Goal: Task Accomplishment & Management: Manage account settings

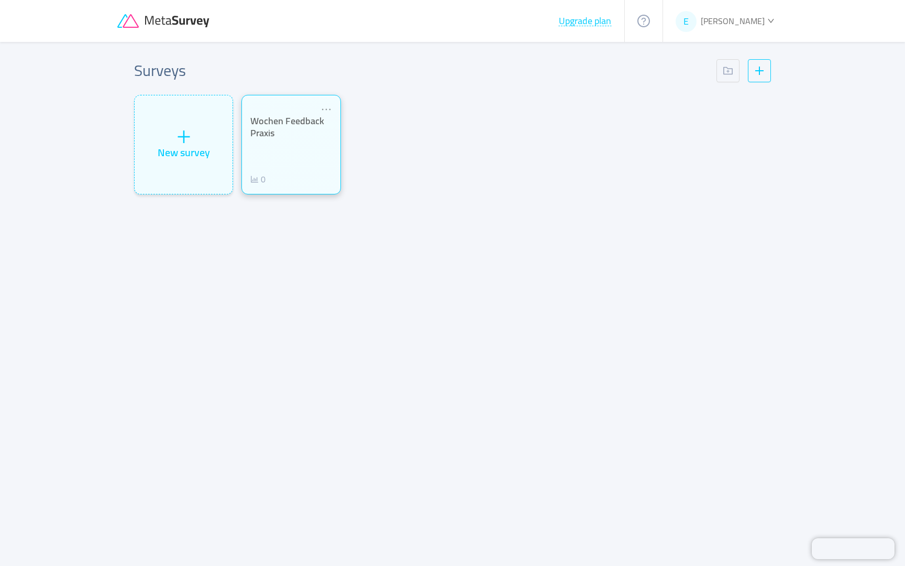
click at [283, 130] on div "Wochen Feedback Praxis" at bounding box center [290, 127] width 81 height 24
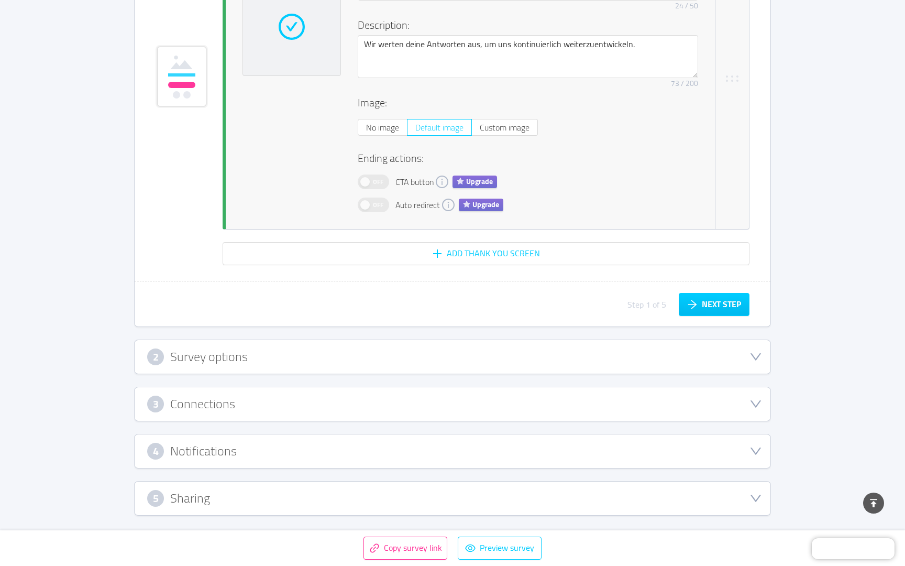
scroll to position [2336, 1]
drag, startPoint x: 392, startPoint y: 497, endPoint x: 384, endPoint y: 496, distance: 7.9
click at [392, 497] on div "5 Sharing" at bounding box center [452, 499] width 611 height 17
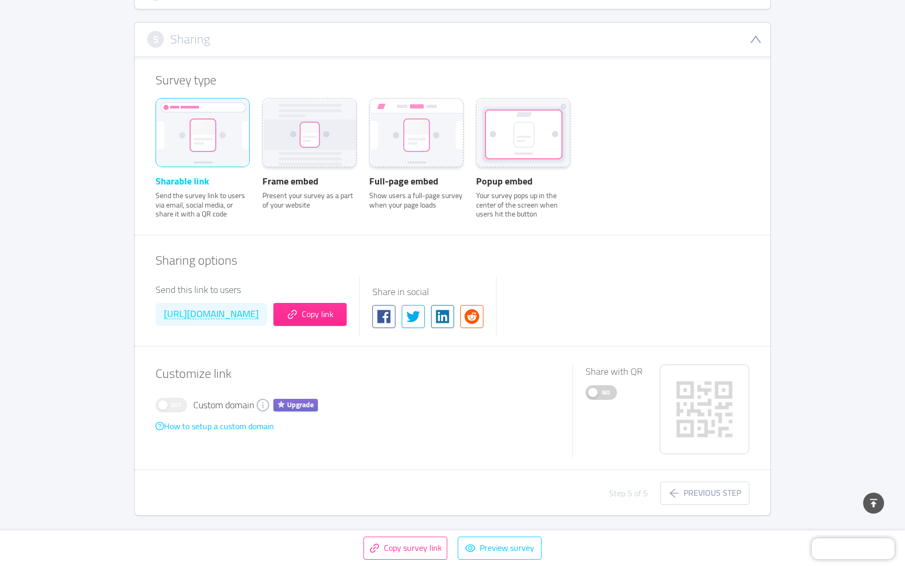
scroll to position [329, 0]
click at [595, 395] on button "No" at bounding box center [601, 393] width 31 height 15
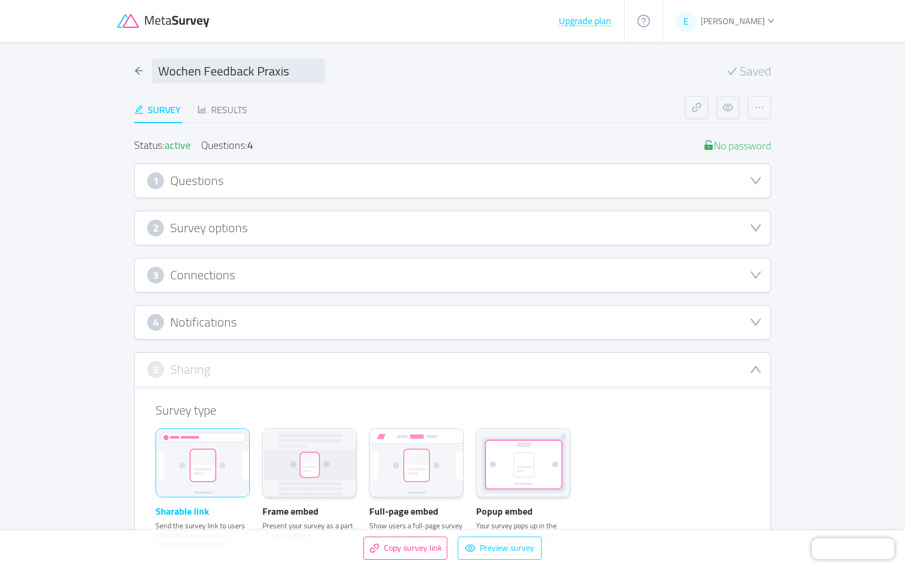
scroll to position [0, 0]
click at [757, 109] on button "button" at bounding box center [759, 107] width 23 height 23
click at [748, 146] on div "Collaborators" at bounding box center [736, 149] width 56 height 12
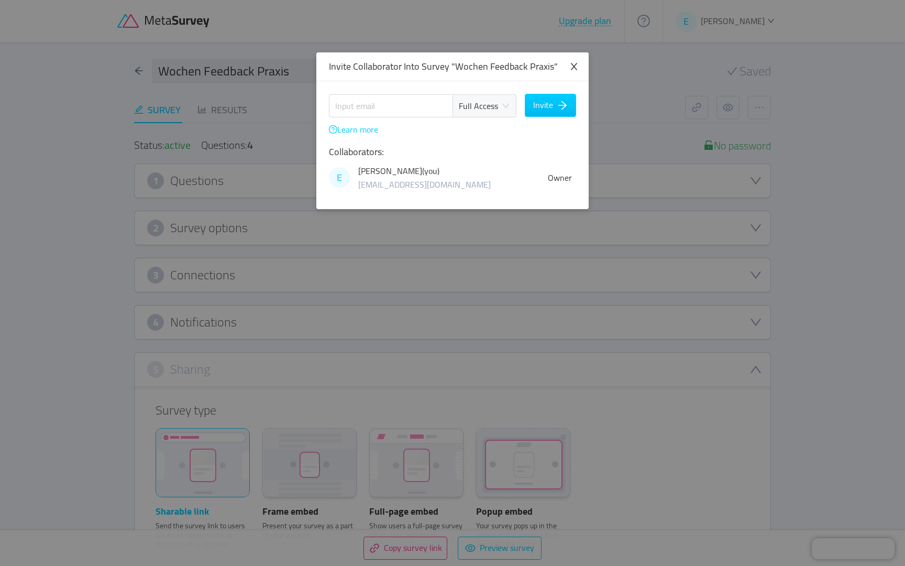
click at [575, 62] on icon "icon: close" at bounding box center [574, 66] width 9 height 9
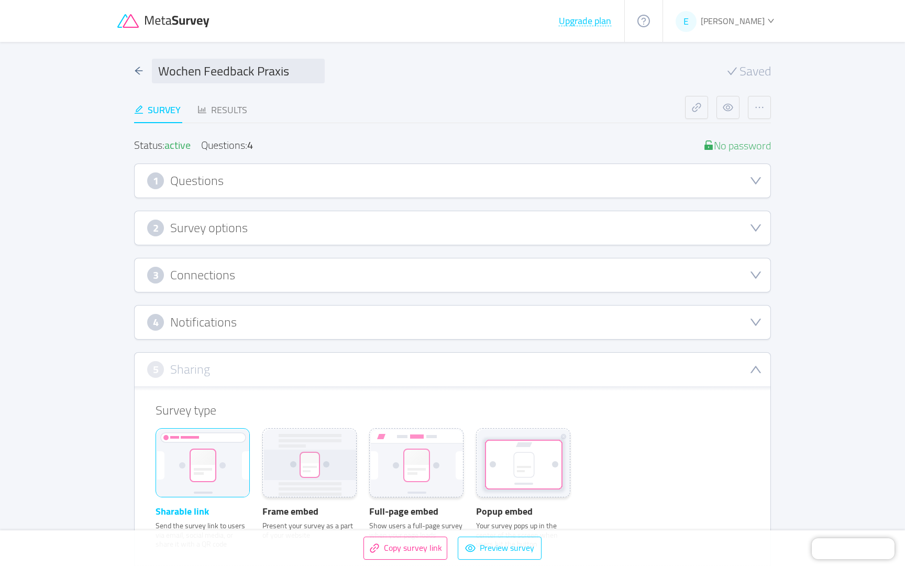
click at [758, 24] on span "[PERSON_NAME]" at bounding box center [733, 21] width 64 height 16
click at [735, 79] on span "Manage plans" at bounding box center [738, 77] width 49 height 16
click at [770, 28] on div "E [PERSON_NAME]" at bounding box center [726, 21] width 100 height 16
click at [744, 92] on link "Settings" at bounding box center [740, 93] width 91 height 17
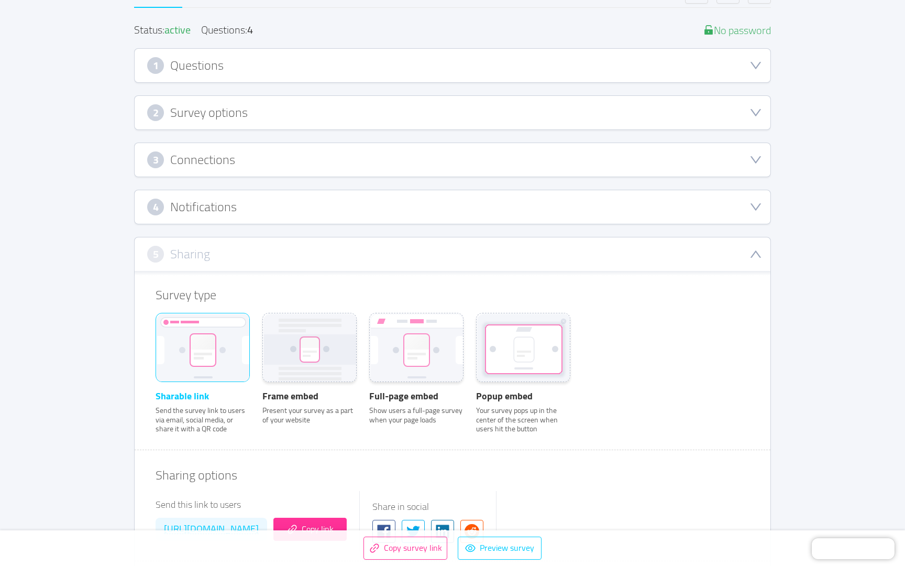
scroll to position [105, 0]
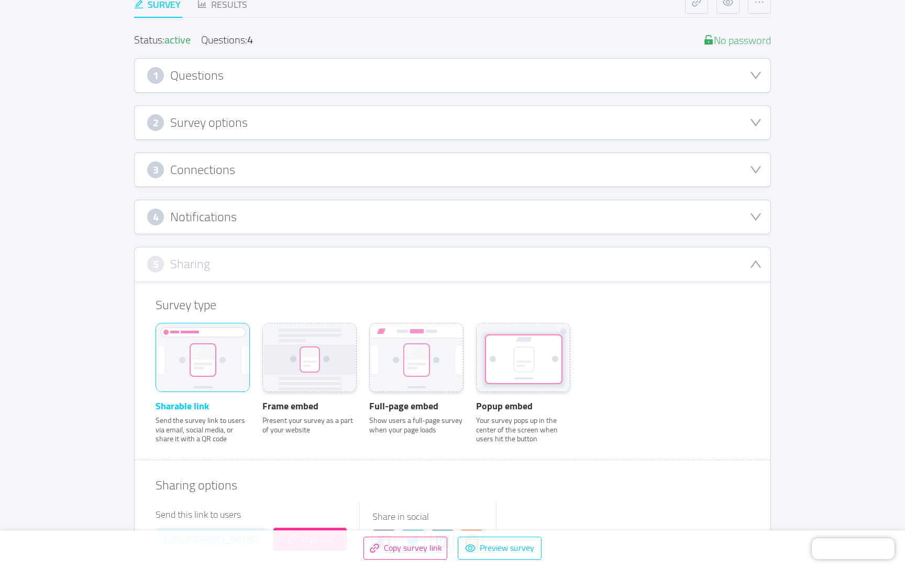
click at [289, 226] on div "4 Notifications" at bounding box center [453, 217] width 636 height 34
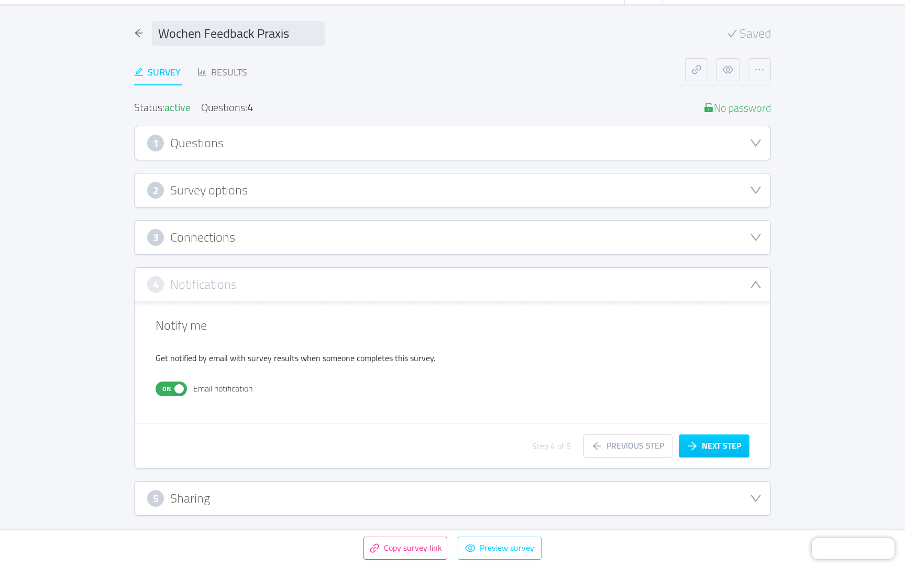
scroll to position [38, 0]
click at [279, 246] on div "3 Connections" at bounding box center [453, 238] width 636 height 34
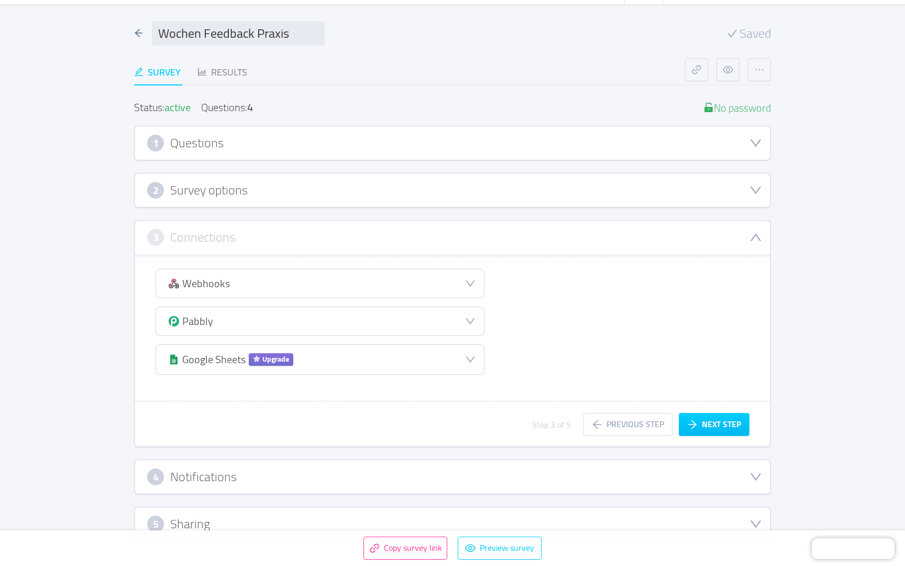
click at [285, 202] on div "2 Survey options" at bounding box center [453, 190] width 636 height 34
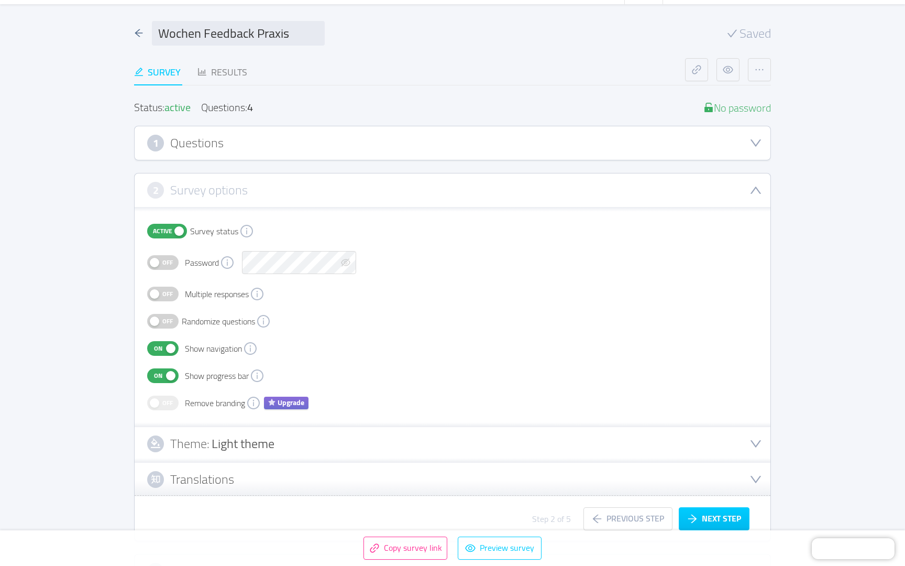
click at [165, 296] on span "Off" at bounding box center [167, 294] width 15 height 14
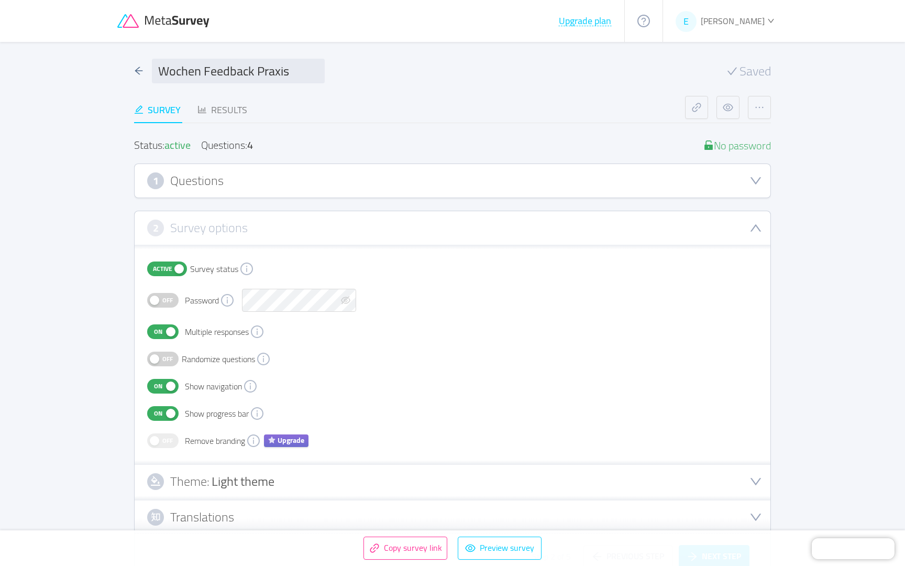
drag, startPoint x: 167, startPoint y: 336, endPoint x: 170, endPoint y: 351, distance: 15.1
click at [167, 336] on button "On" at bounding box center [162, 331] width 31 height 15
click at [236, 114] on div "Results" at bounding box center [223, 110] width 50 height 14
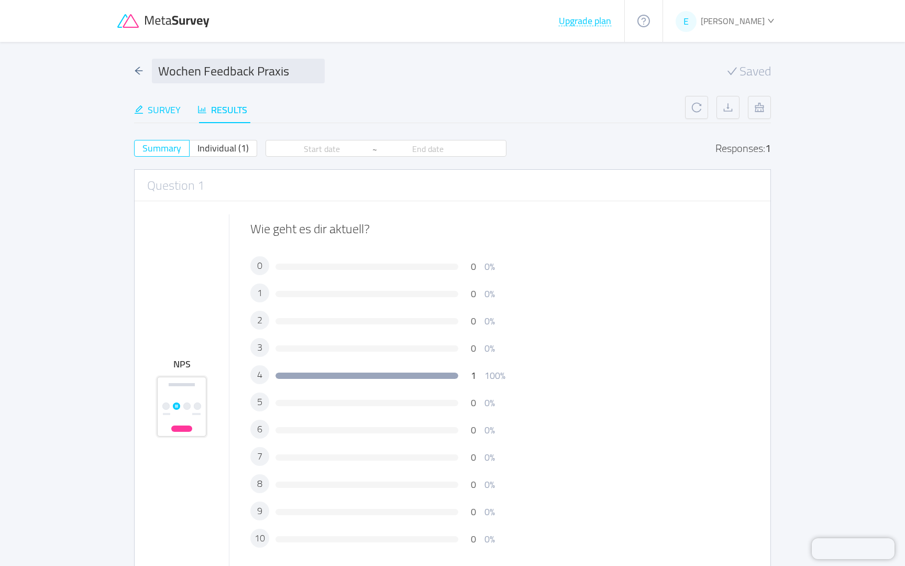
click at [166, 110] on div "Survey" at bounding box center [157, 110] width 47 height 14
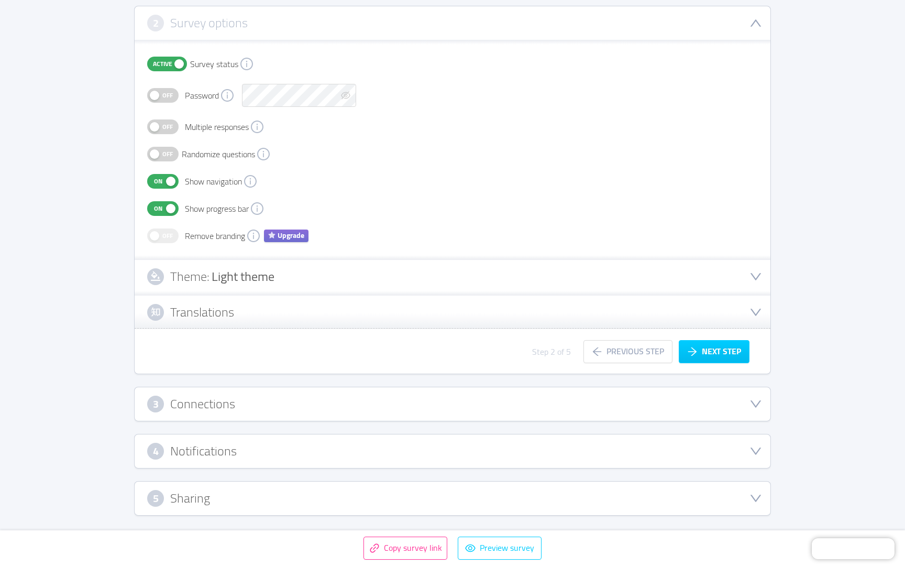
click at [191, 406] on h3 "Connections" at bounding box center [202, 404] width 65 height 12
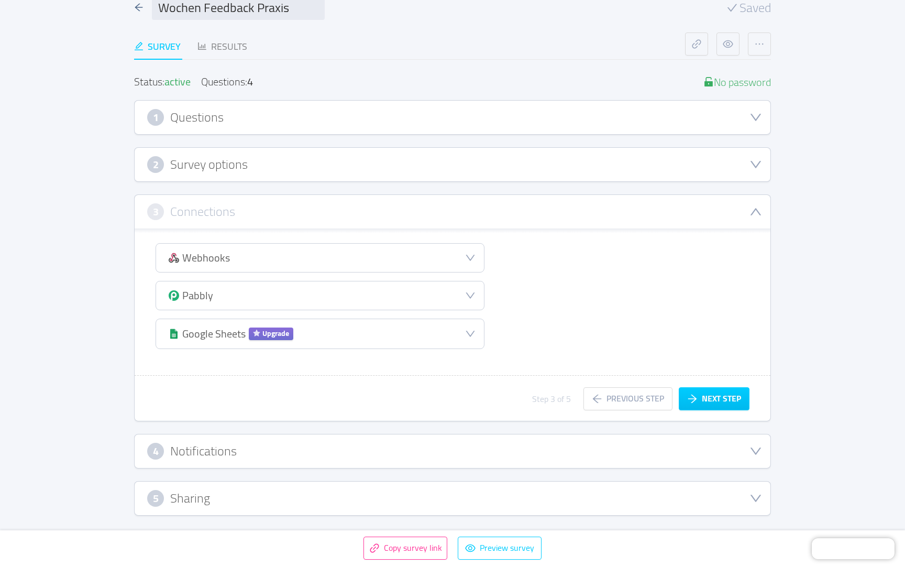
scroll to position [63, 0]
click at [192, 449] on h3 "Notifications" at bounding box center [203, 451] width 67 height 12
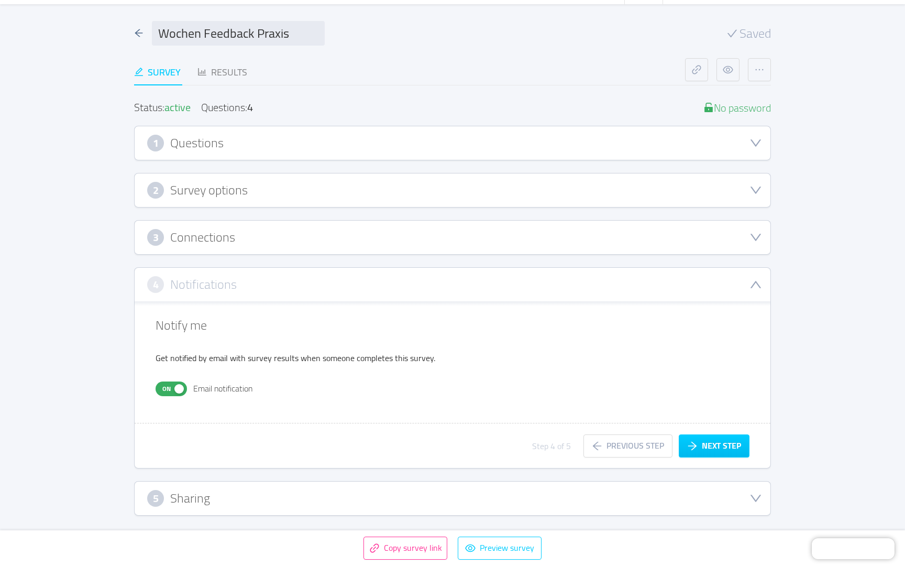
click at [179, 390] on button "On" at bounding box center [171, 388] width 31 height 15
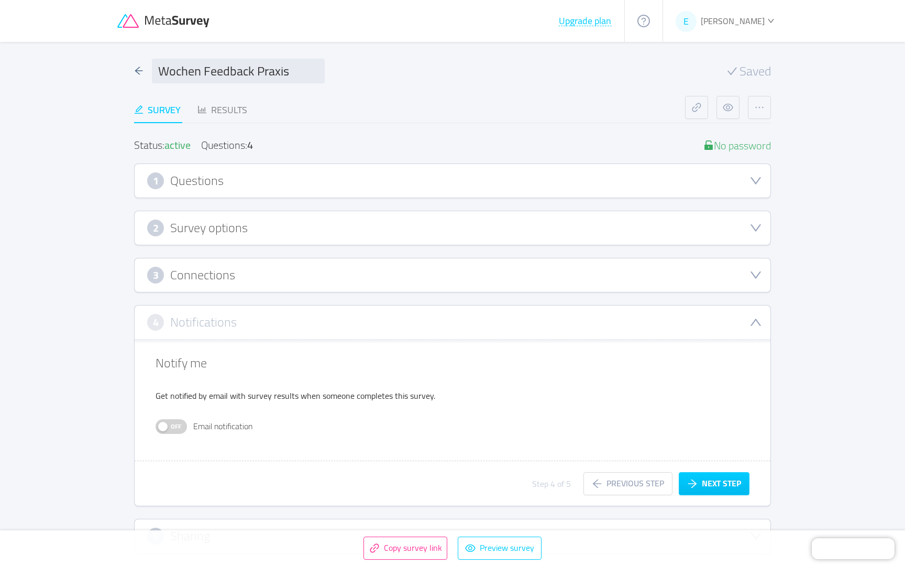
scroll to position [0, 0]
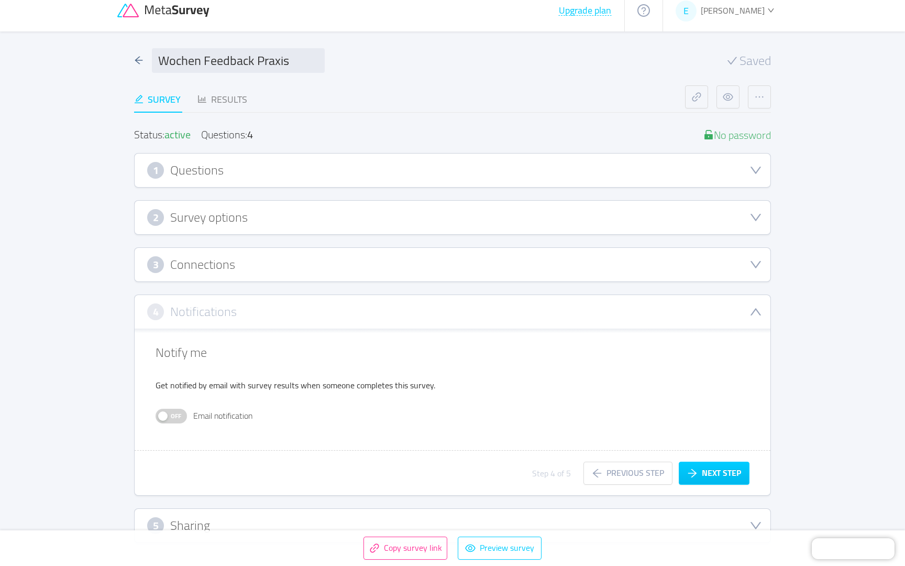
click at [163, 226] on div "2 Survey options" at bounding box center [453, 218] width 636 height 34
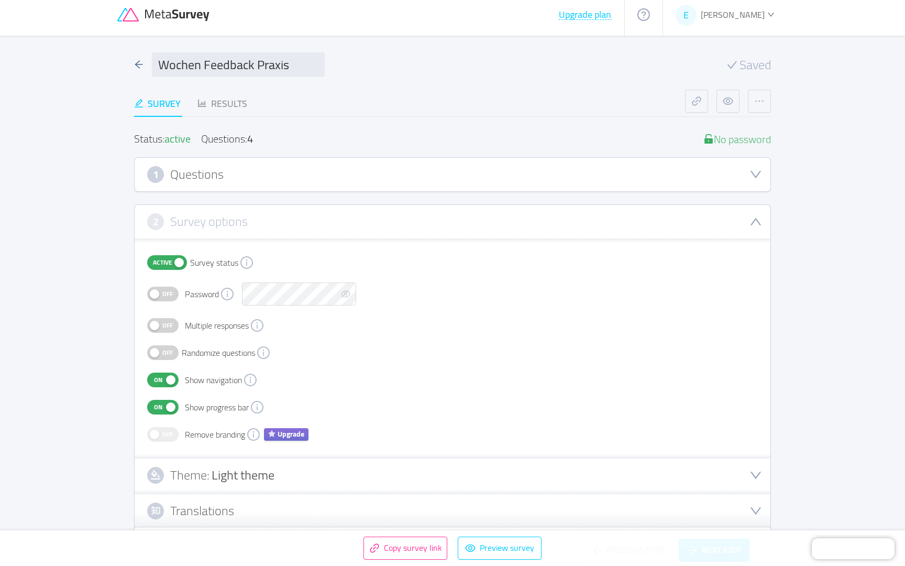
click at [168, 330] on span "Off" at bounding box center [167, 326] width 15 height 14
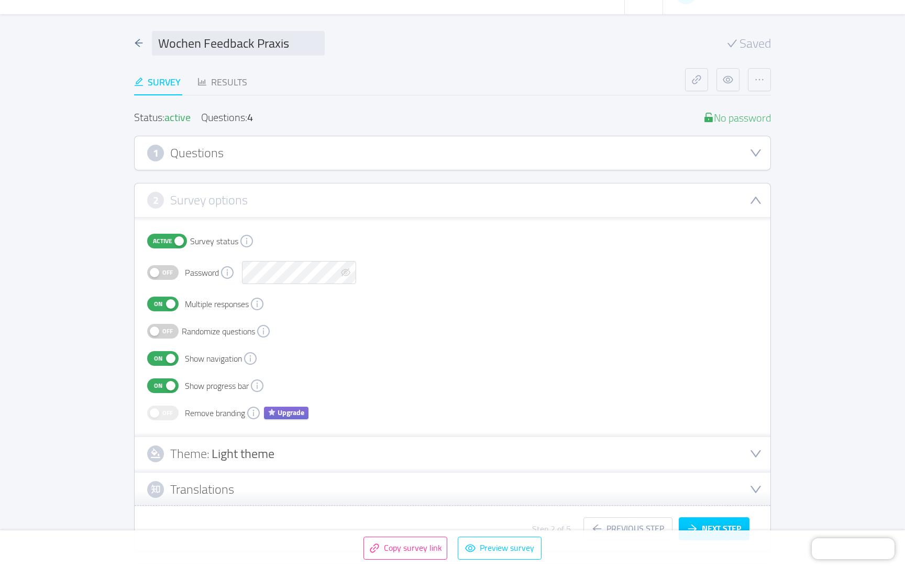
scroll to position [27, 0]
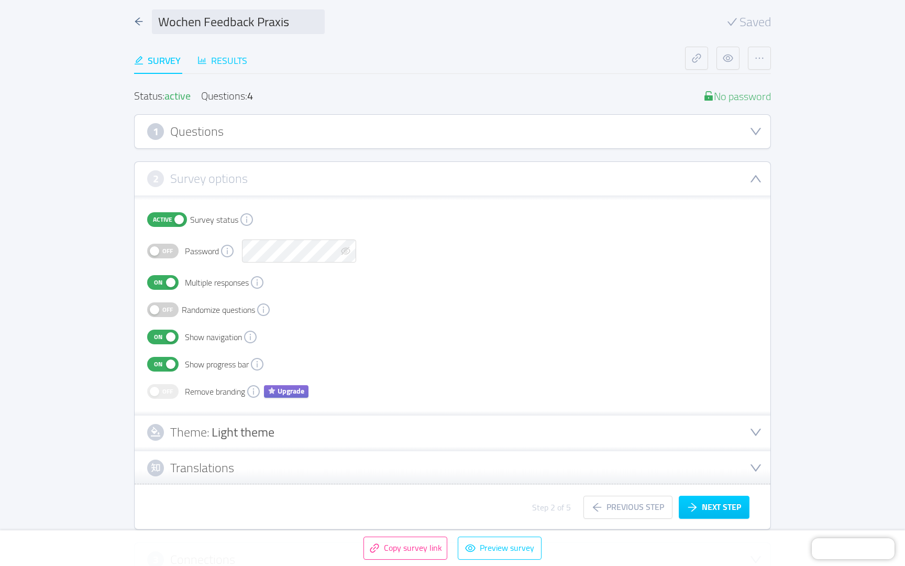
click at [221, 59] on div "Results" at bounding box center [223, 60] width 50 height 14
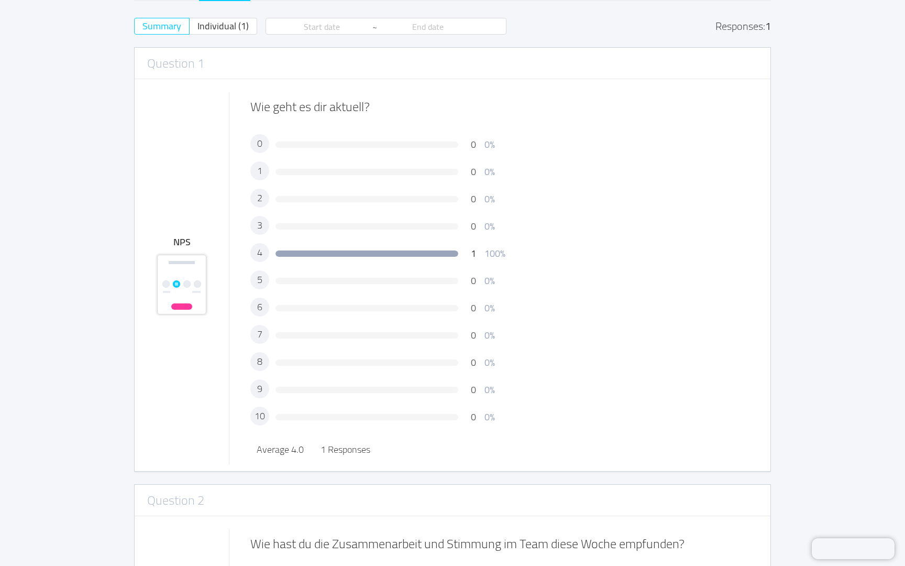
scroll to position [124, 0]
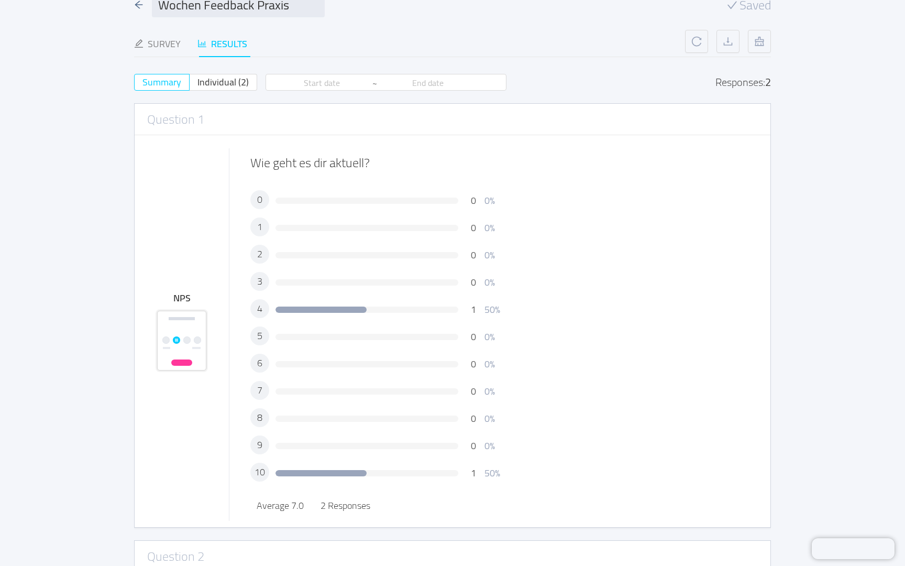
scroll to position [72, 0]
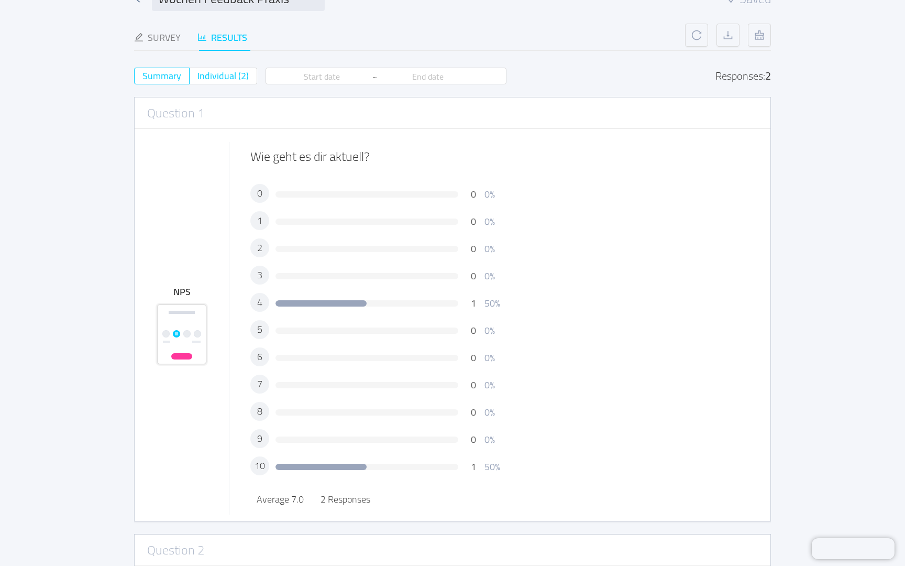
click at [223, 79] on span "Individual (2)" at bounding box center [223, 75] width 51 height 17
click at [198, 79] on input "Individual (2)" at bounding box center [198, 79] width 0 height 0
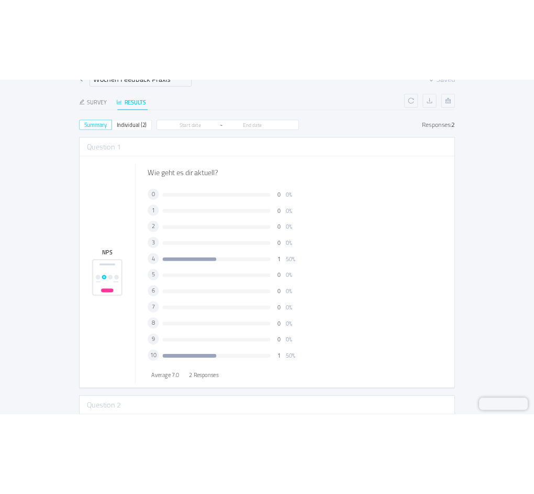
scroll to position [0, 0]
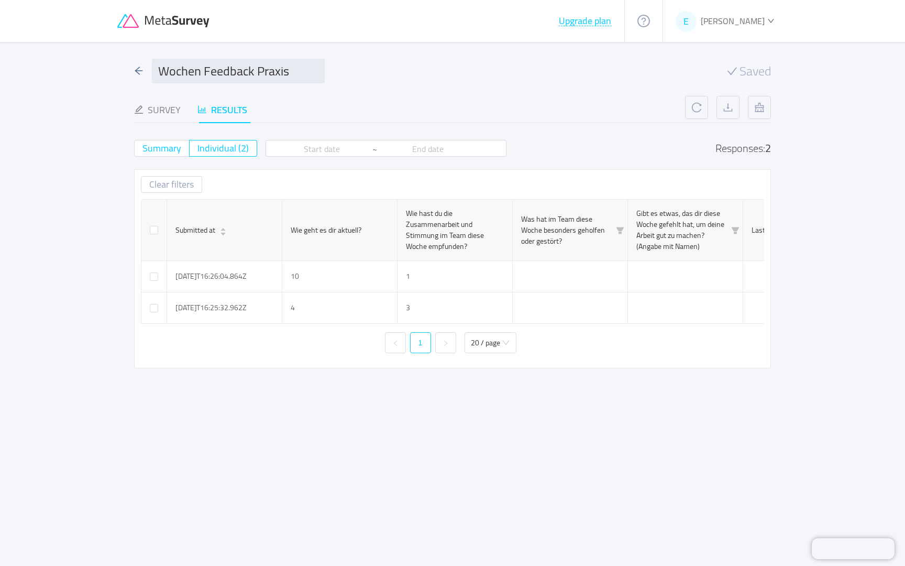
click at [149, 151] on span "Summary" at bounding box center [162, 147] width 39 height 17
click at [143, 151] on input "Summary" at bounding box center [143, 151] width 0 height 0
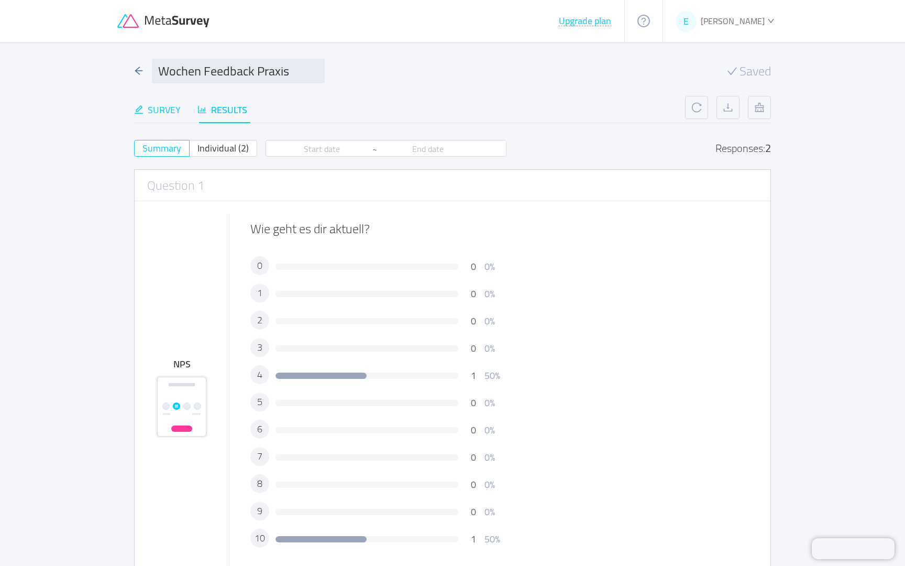
click at [164, 106] on div "Survey" at bounding box center [157, 110] width 47 height 14
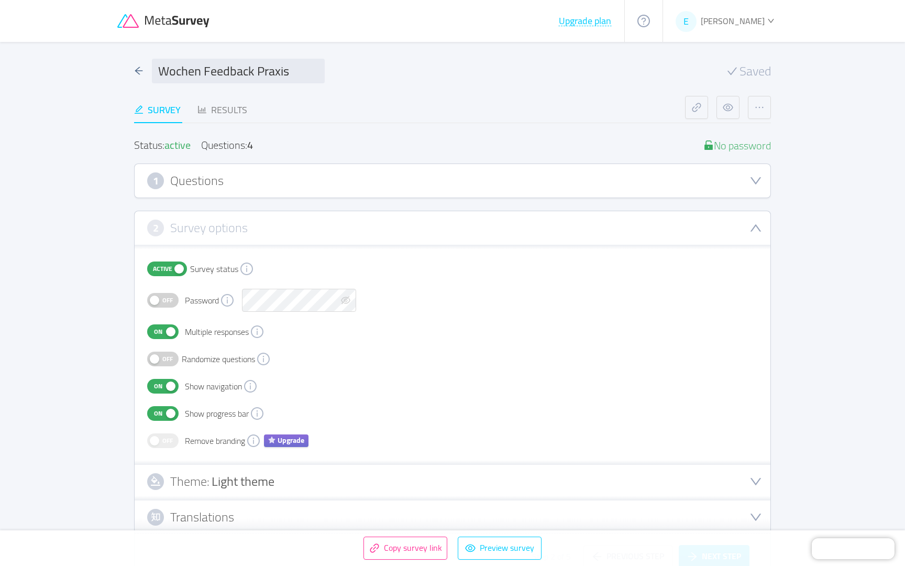
click at [168, 329] on button "On" at bounding box center [162, 331] width 31 height 15
click at [168, 329] on span "Off" at bounding box center [167, 332] width 15 height 14
click at [169, 329] on button "On" at bounding box center [162, 331] width 31 height 15
click at [141, 71] on icon "icon: arrow-left" at bounding box center [138, 70] width 9 height 9
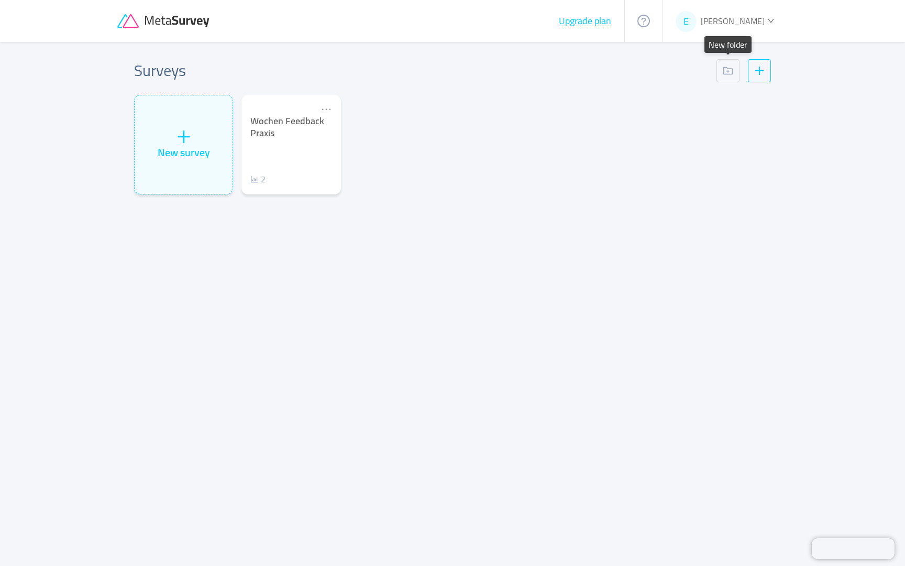
click at [722, 70] on button "button" at bounding box center [728, 70] width 23 height 23
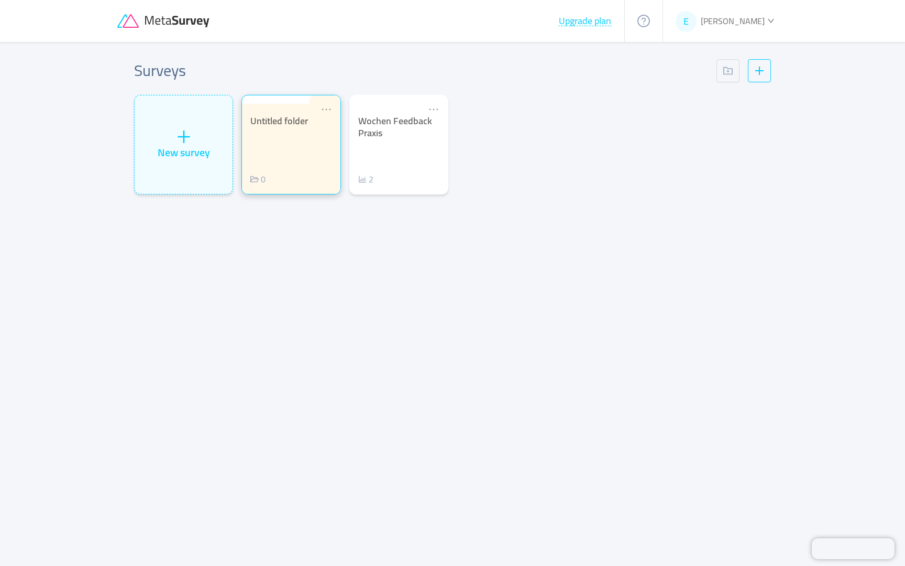
click at [312, 158] on div "Untitled folder 0" at bounding box center [290, 150] width 81 height 70
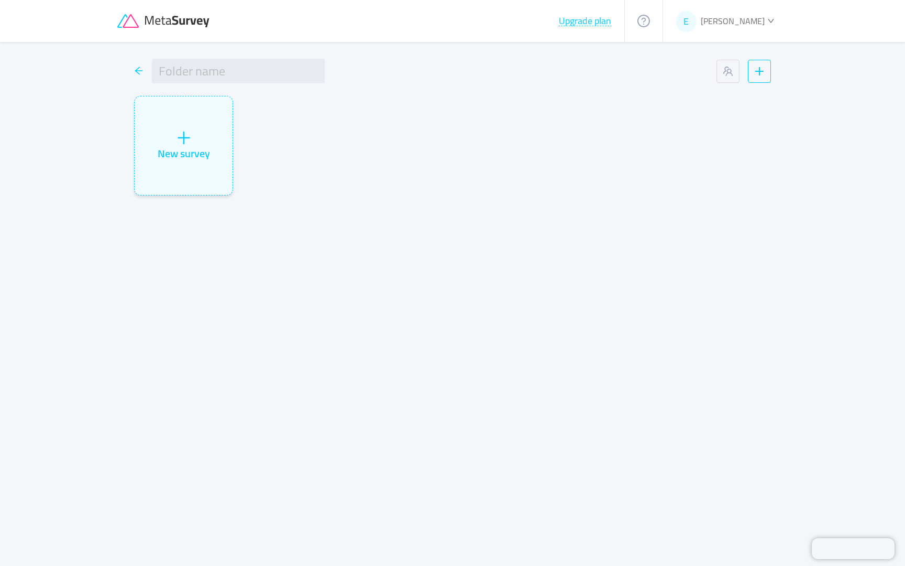
click at [138, 67] on icon "icon: arrow-left" at bounding box center [138, 70] width 9 height 9
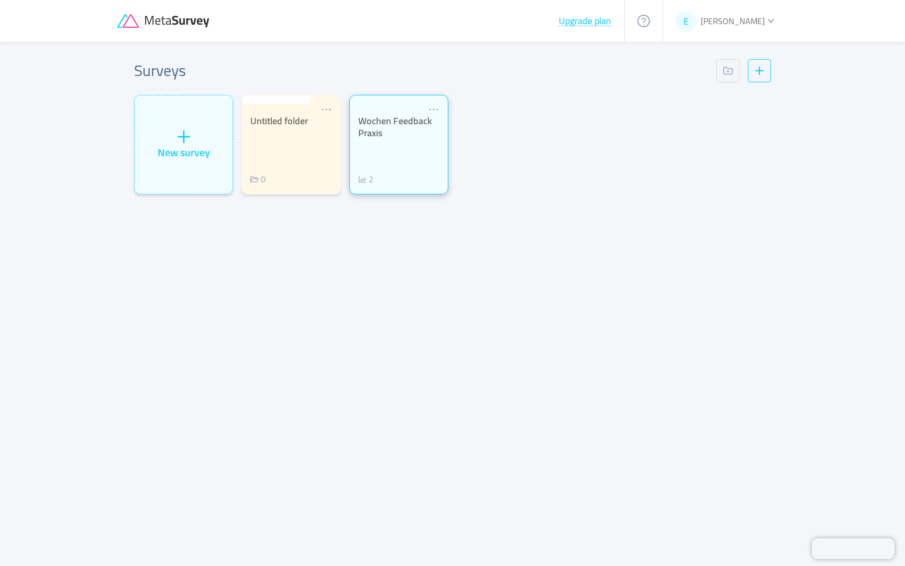
click at [385, 137] on div "Wochen Feedback Praxis" at bounding box center [398, 127] width 81 height 24
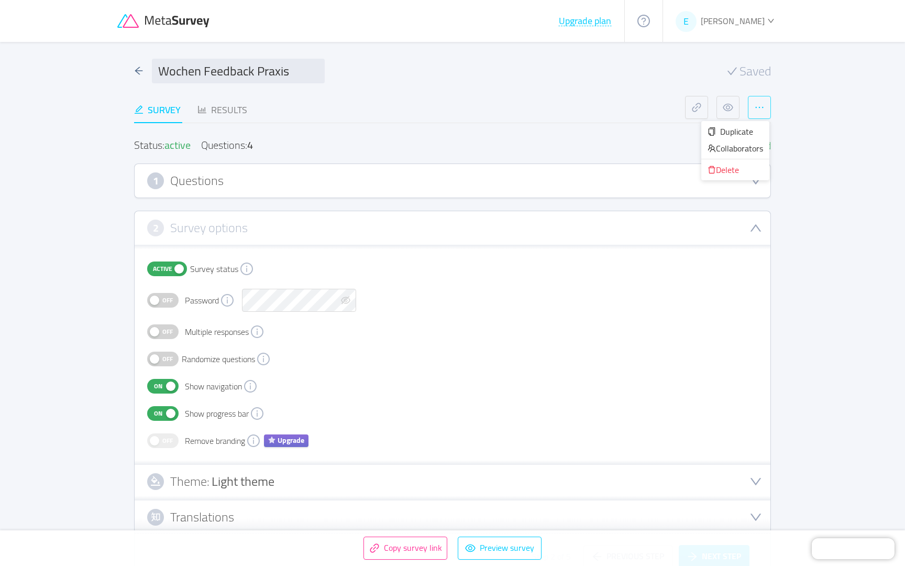
click at [753, 107] on button "button" at bounding box center [759, 107] width 23 height 23
click at [234, 114] on div "Results" at bounding box center [223, 110] width 50 height 14
